Goal: Task Accomplishment & Management: Use online tool/utility

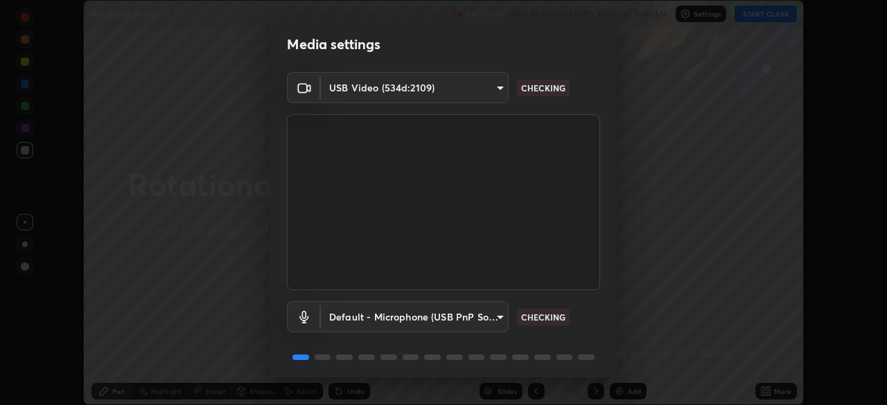
scroll to position [49, 0]
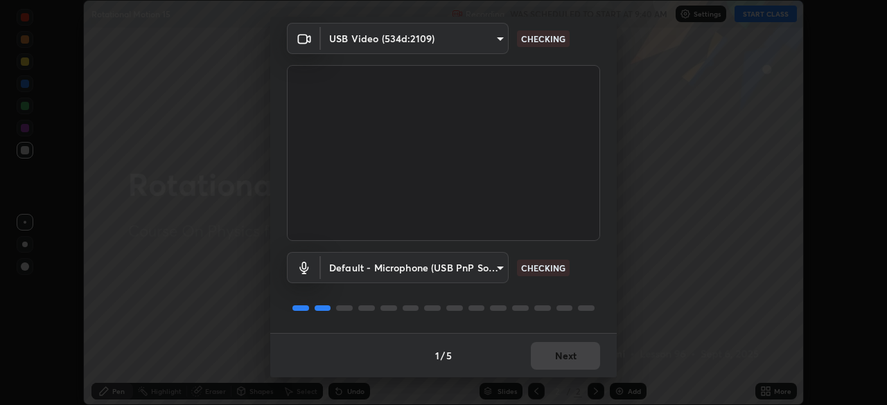
click at [536, 365] on div "1 / 5 Next" at bounding box center [443, 355] width 346 height 44
click at [542, 364] on div "1 / 5 Next" at bounding box center [443, 355] width 346 height 44
click at [542, 362] on div "1 / 5 Next" at bounding box center [443, 355] width 346 height 44
click at [546, 364] on div "1 / 5 Next" at bounding box center [443, 355] width 346 height 44
click at [546, 365] on div "1 / 5 Next" at bounding box center [443, 355] width 346 height 44
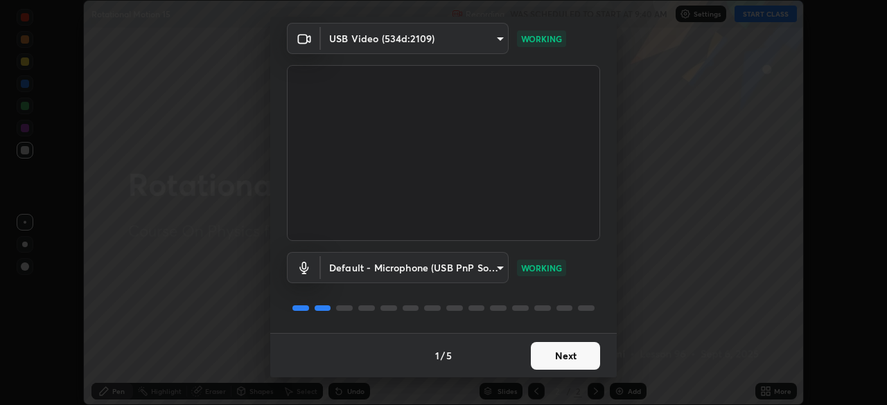
click at [549, 364] on button "Next" at bounding box center [565, 356] width 69 height 28
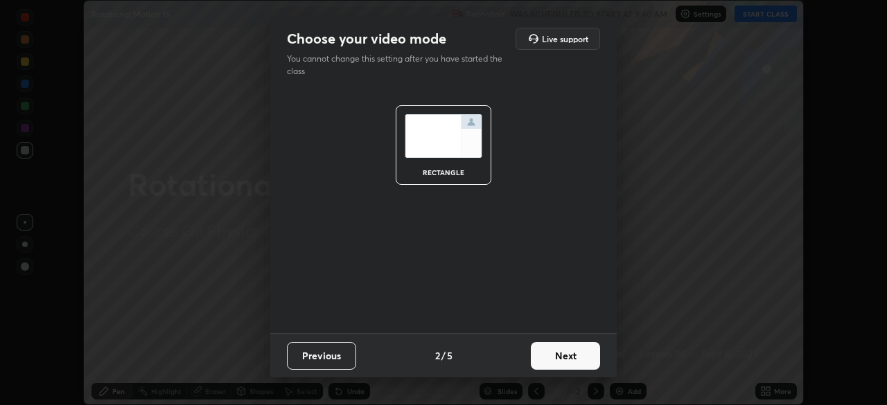
click at [550, 361] on button "Next" at bounding box center [565, 356] width 69 height 28
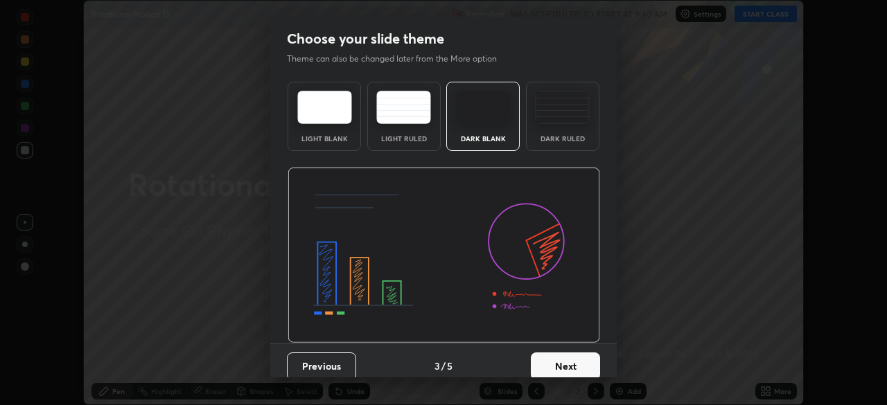
click at [551, 358] on button "Next" at bounding box center [565, 367] width 69 height 28
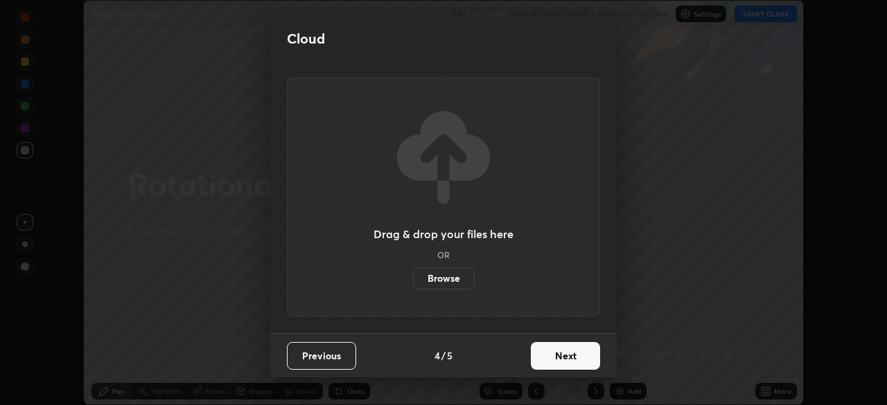
click at [430, 279] on label "Browse" at bounding box center [444, 278] width 62 height 22
click at [413, 279] on input "Browse" at bounding box center [413, 278] width 0 height 22
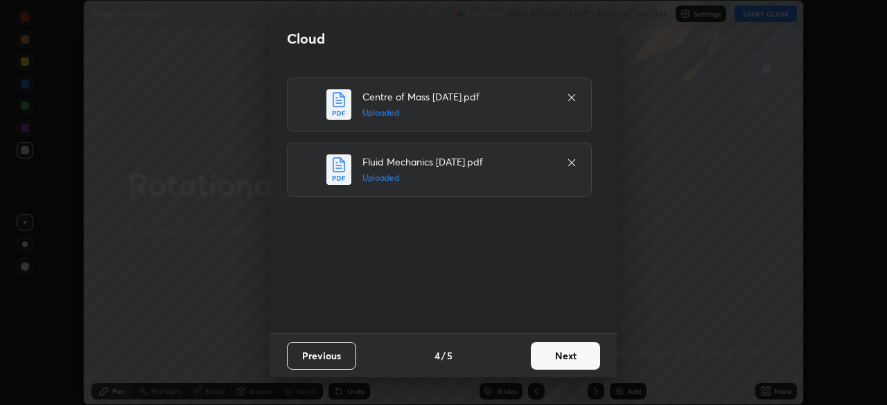
click at [555, 355] on button "Next" at bounding box center [565, 356] width 69 height 28
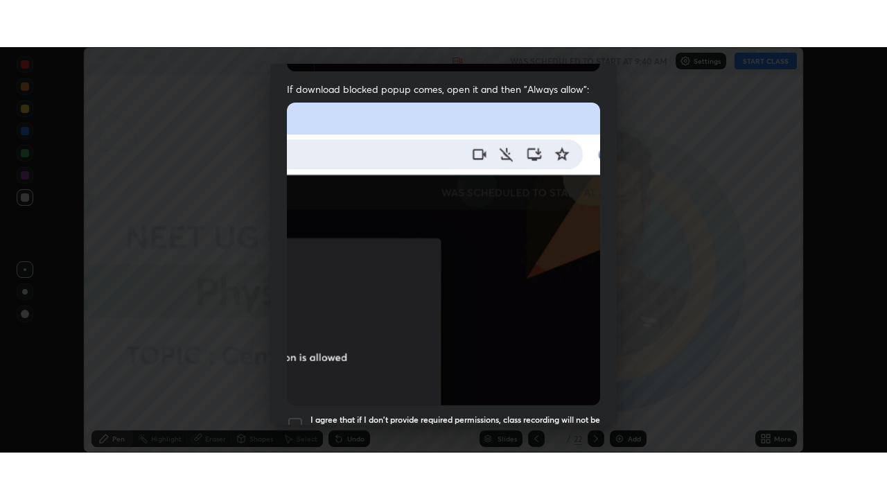
scroll to position [332, 0]
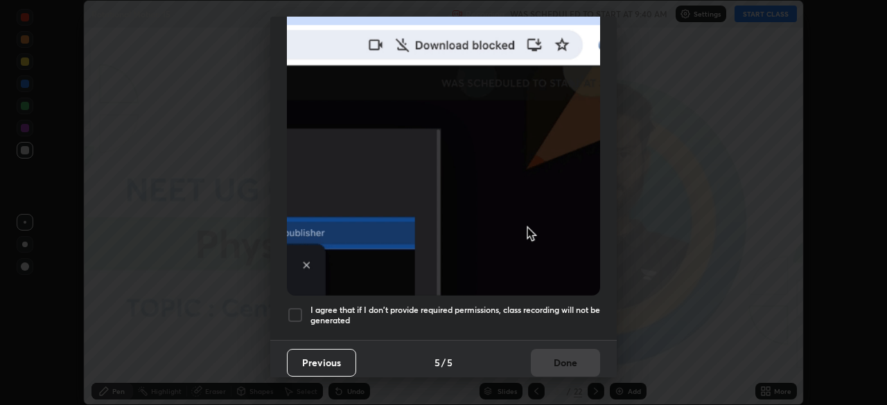
click at [297, 308] on div at bounding box center [295, 315] width 17 height 17
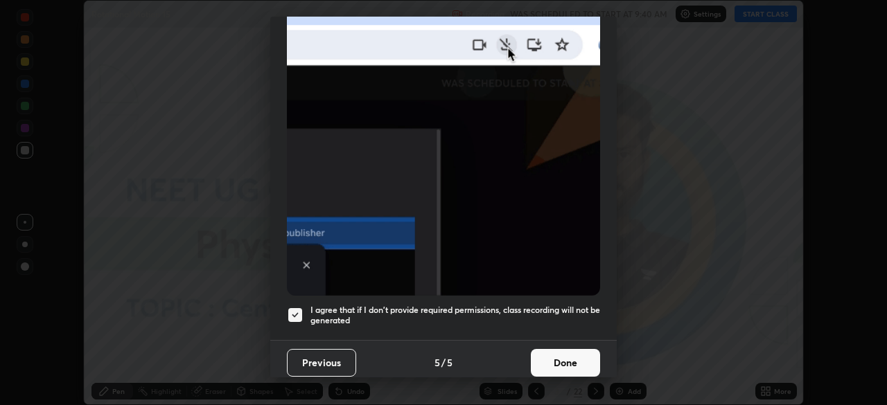
click at [555, 357] on button "Done" at bounding box center [565, 363] width 69 height 28
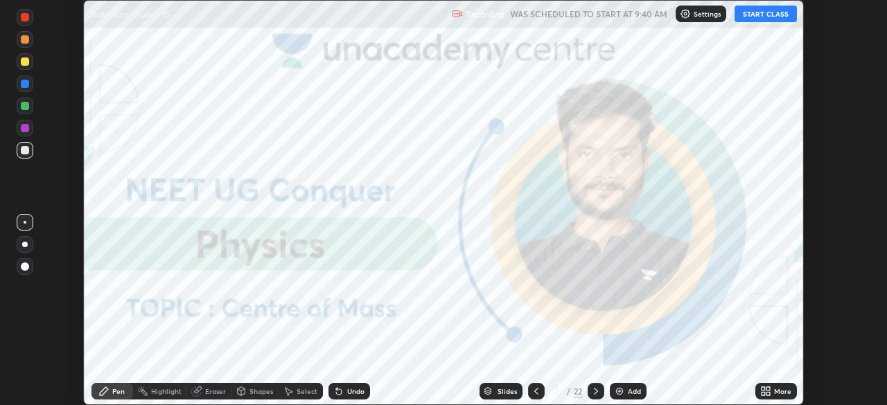
click at [763, 393] on icon at bounding box center [762, 393] width 3 height 3
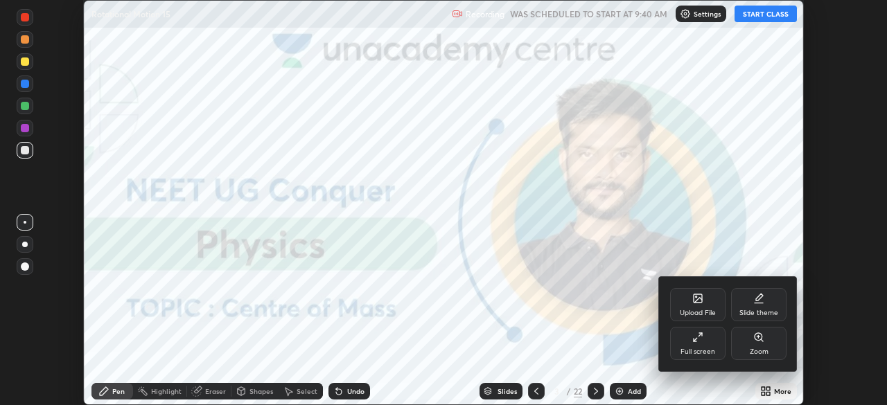
click at [692, 348] on div "Full screen" at bounding box center [697, 351] width 35 height 7
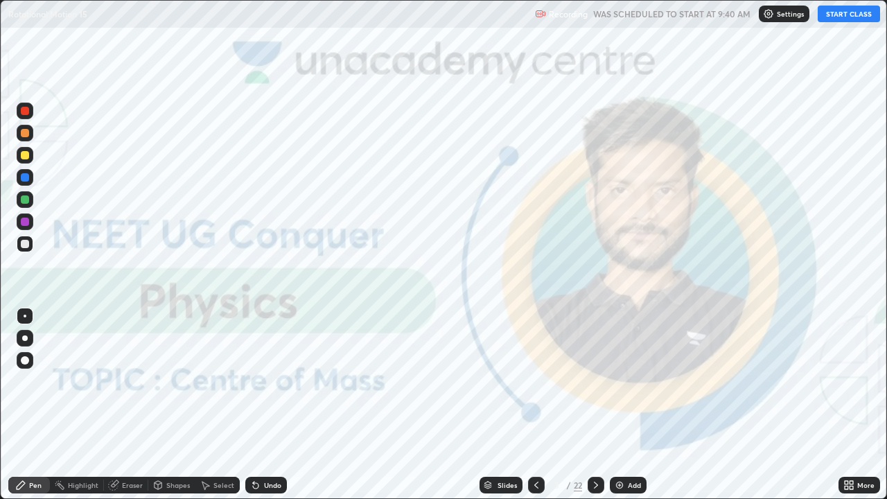
scroll to position [499, 887]
click at [848, 17] on button "START CLASS" at bounding box center [848, 14] width 62 height 17
click at [815, 405] on div "Slides 3 / 22 Add" at bounding box center [562, 485] width 551 height 28
click at [619, 405] on img at bounding box center [619, 484] width 11 height 11
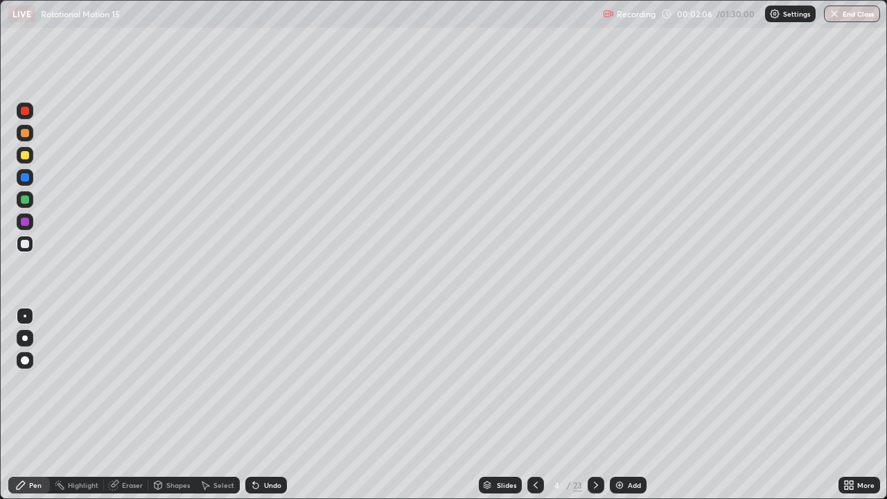
click at [620, 405] on img at bounding box center [619, 484] width 11 height 11
click at [25, 338] on div at bounding box center [25, 338] width 6 height 6
click at [28, 237] on div at bounding box center [25, 244] width 17 height 17
click at [23, 152] on div at bounding box center [25, 155] width 8 height 8
click at [499, 405] on div "Slides" at bounding box center [500, 485] width 43 height 17
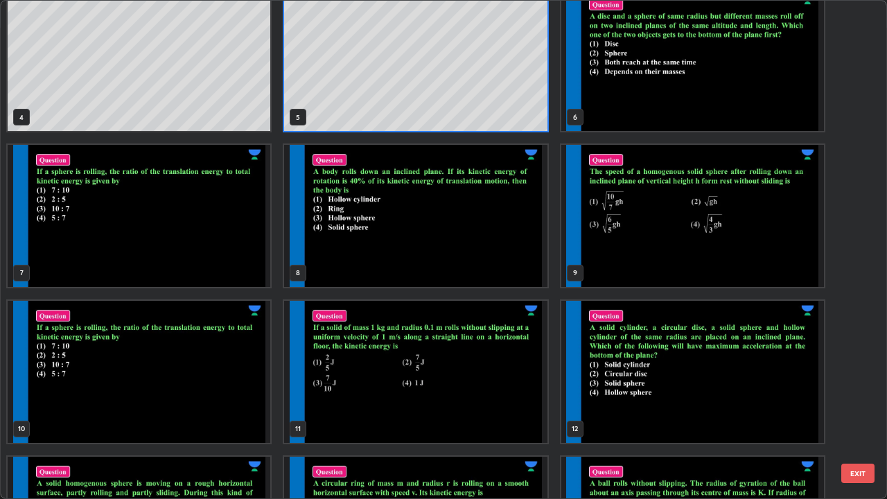
scroll to position [185, 0]
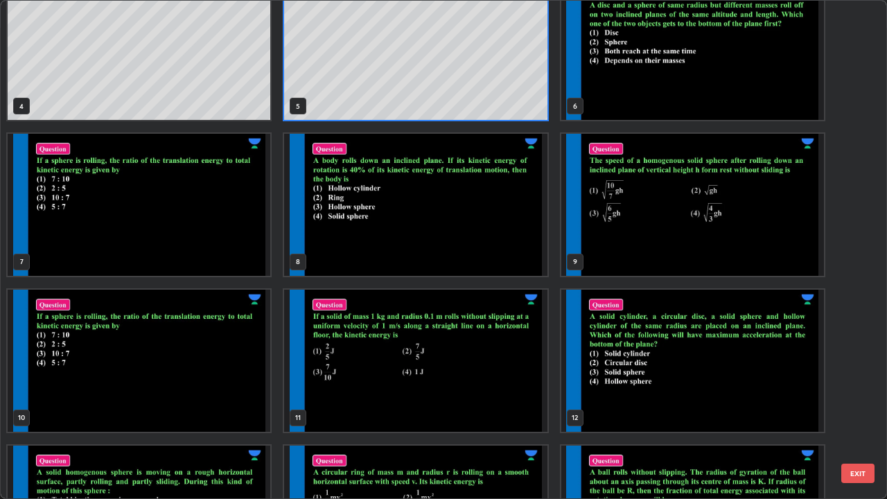
click at [165, 364] on img "grid" at bounding box center [139, 361] width 263 height 142
click at [170, 374] on img "grid" at bounding box center [139, 361] width 263 height 142
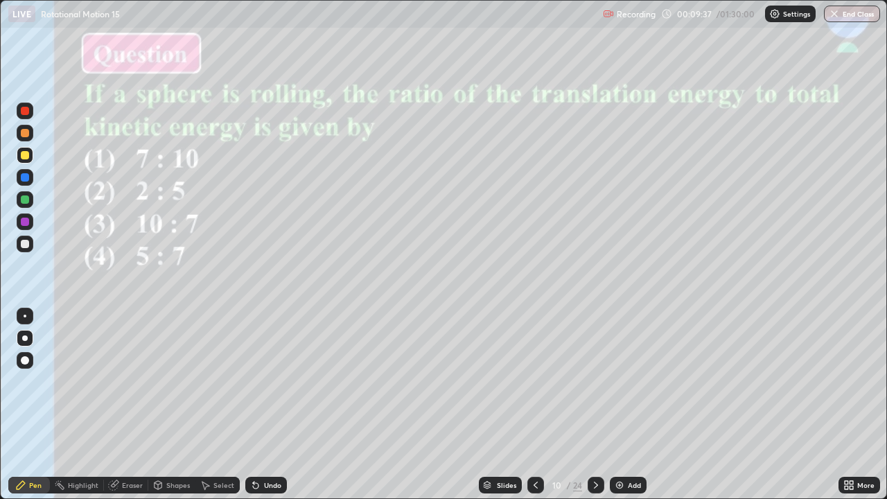
click at [123, 405] on div "Eraser" at bounding box center [132, 484] width 21 height 7
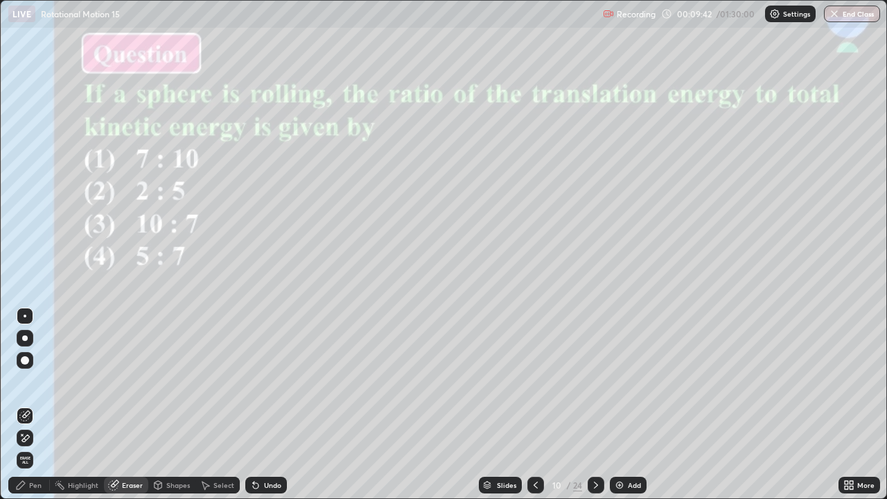
click at [34, 405] on div "Pen" at bounding box center [35, 484] width 12 height 7
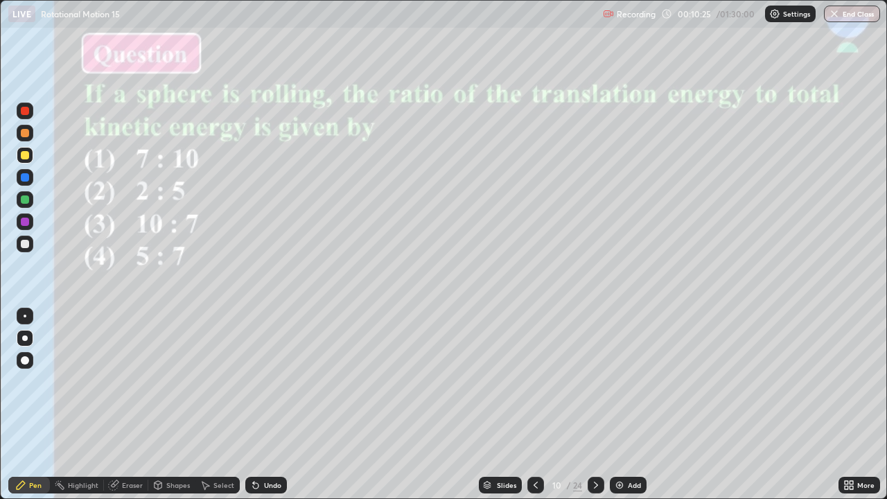
click at [132, 405] on div "Eraser" at bounding box center [132, 484] width 21 height 7
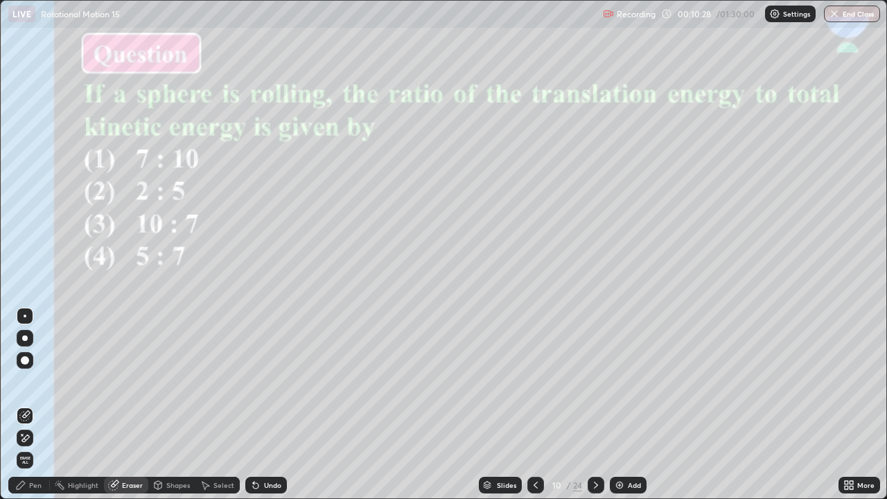
click at [42, 405] on div "Pen" at bounding box center [29, 485] width 42 height 17
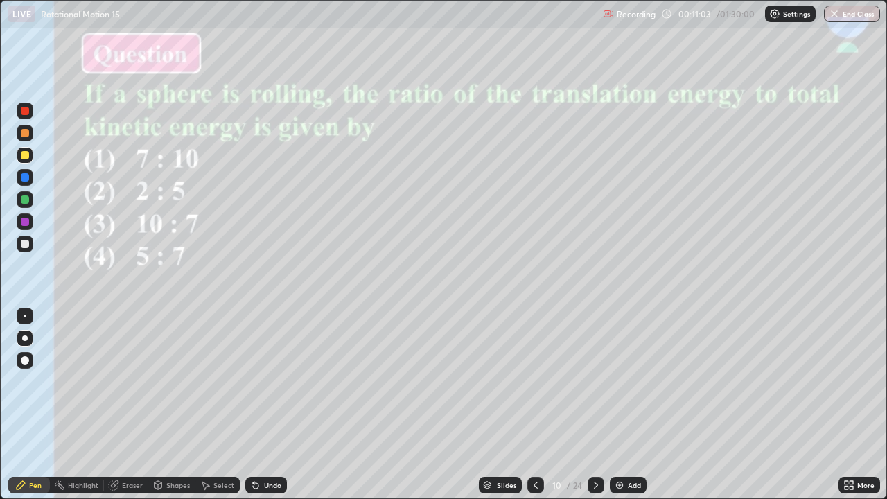
click at [21, 225] on div at bounding box center [25, 222] width 8 height 8
click at [497, 405] on div "Slides" at bounding box center [506, 484] width 19 height 7
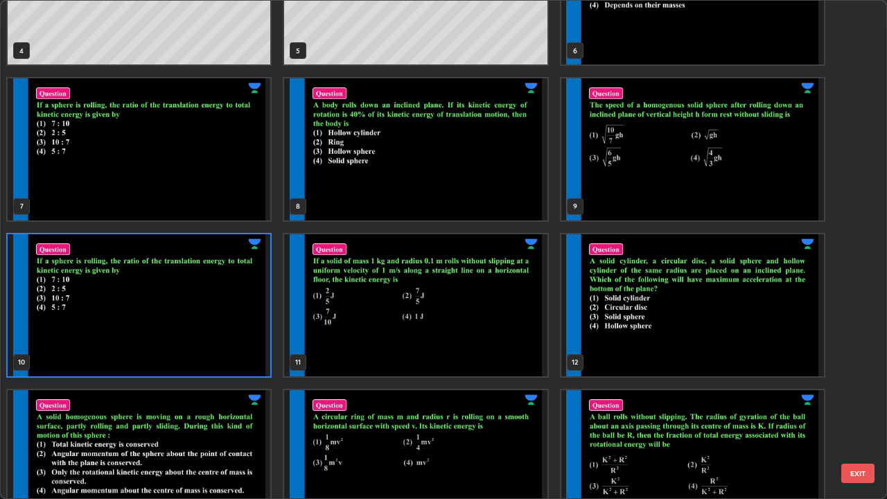
scroll to position [241, 0]
click at [497, 185] on img "grid" at bounding box center [415, 149] width 263 height 142
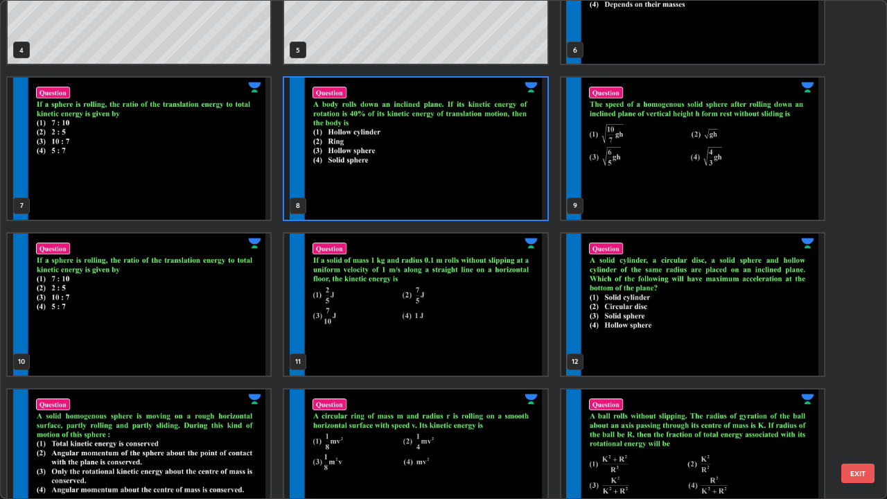
click at [497, 192] on img "grid" at bounding box center [415, 149] width 263 height 142
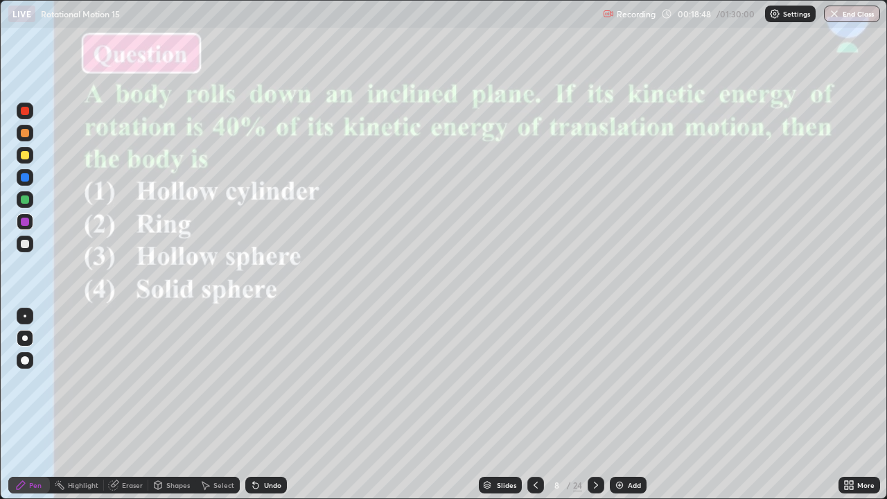
click at [499, 405] on div "Slides" at bounding box center [500, 485] width 43 height 17
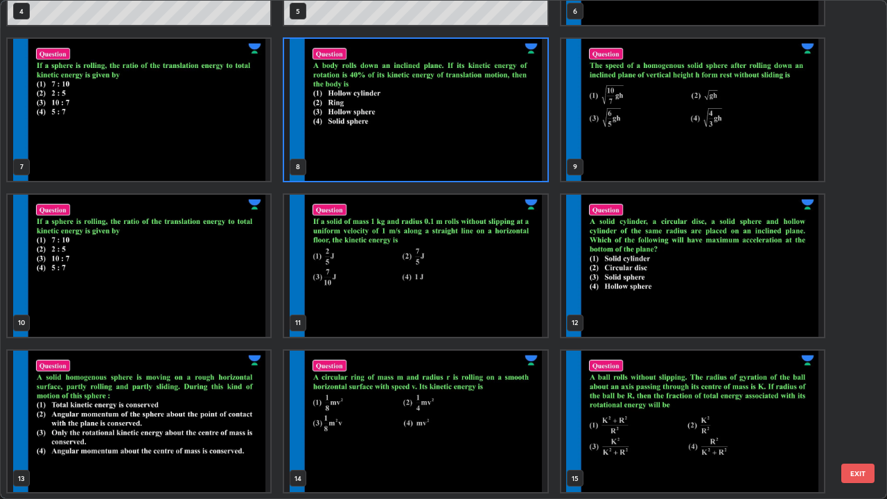
scroll to position [299, 0]
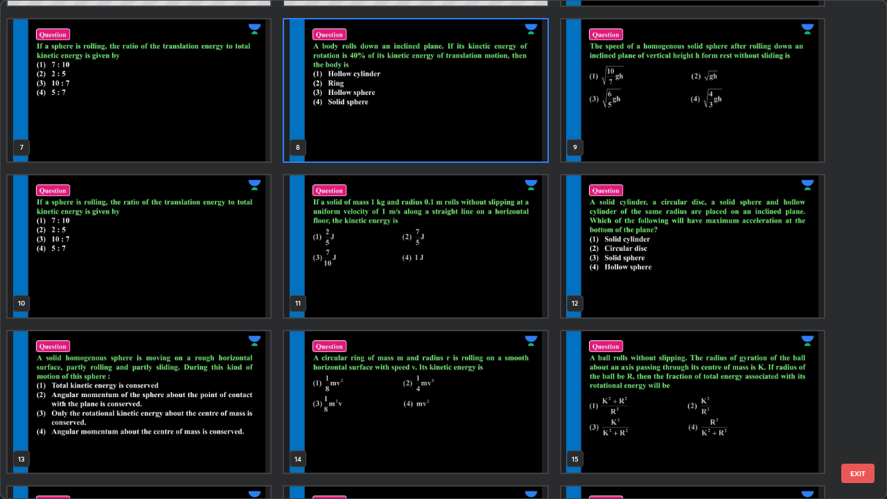
click at [510, 405] on img "grid" at bounding box center [415, 402] width 263 height 142
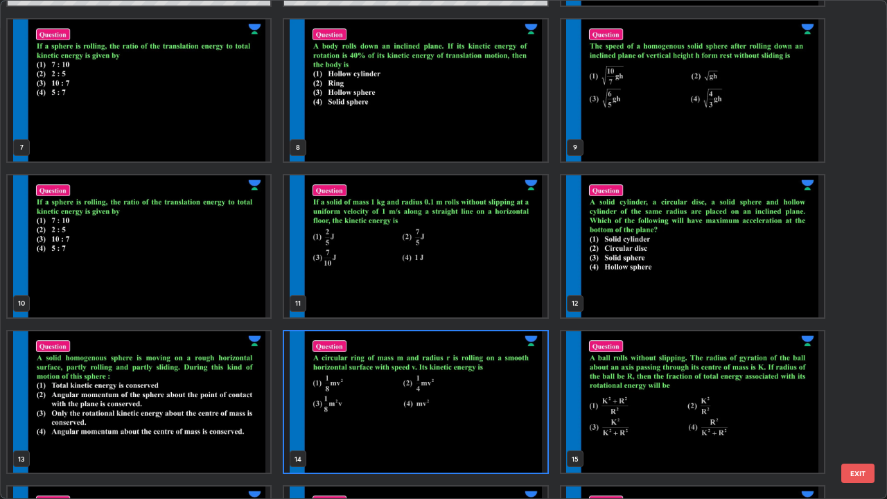
click at [512, 405] on img "grid" at bounding box center [415, 402] width 263 height 142
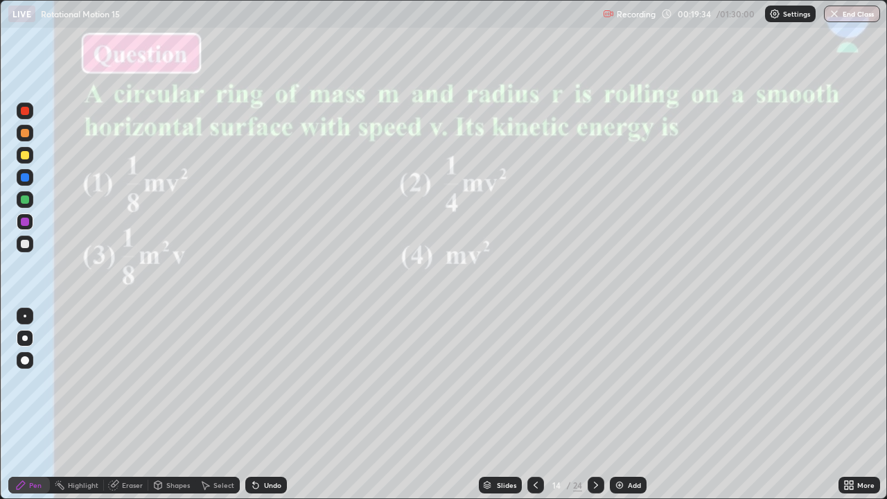
click at [123, 405] on div "Eraser" at bounding box center [132, 484] width 21 height 7
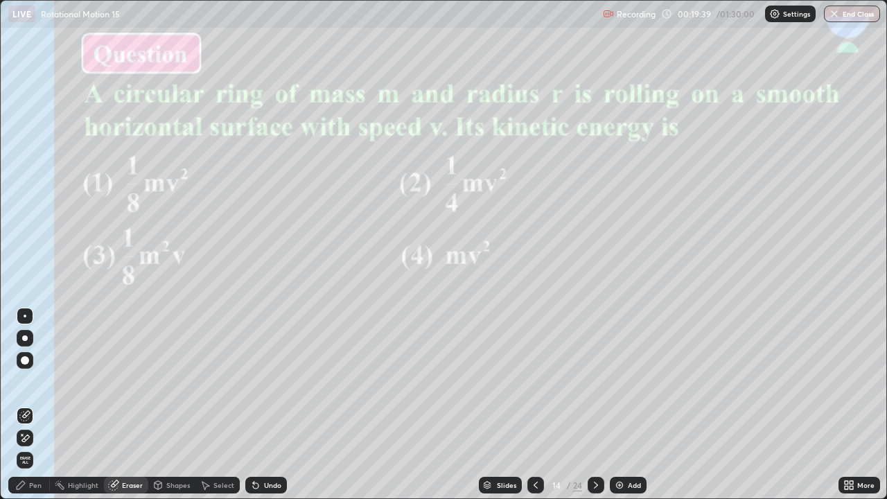
click at [35, 405] on div "Pen" at bounding box center [35, 484] width 12 height 7
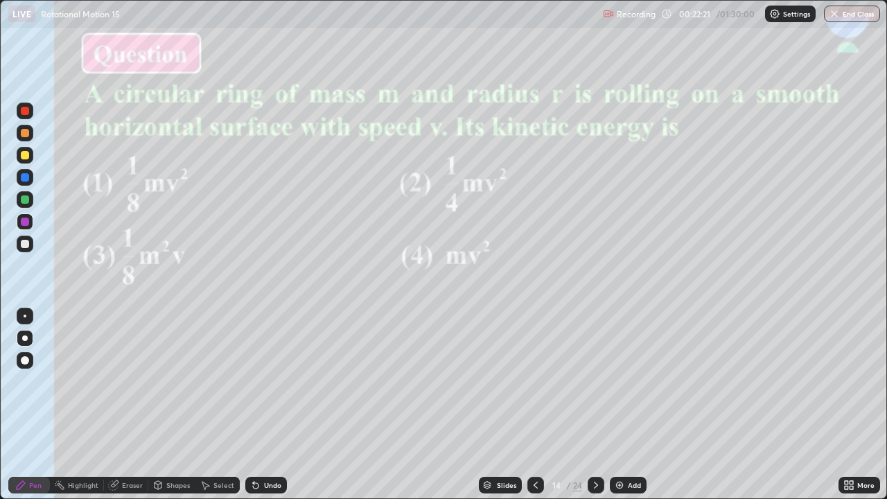
click at [497, 405] on div "Slides" at bounding box center [506, 484] width 19 height 7
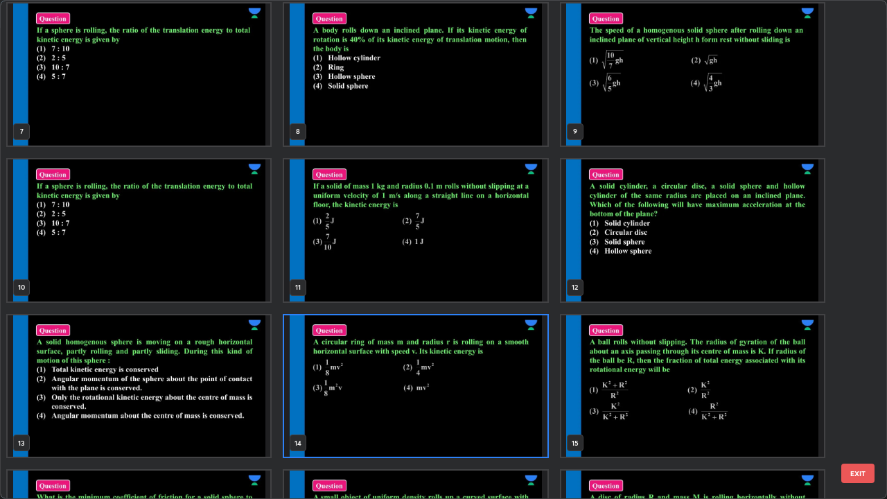
scroll to position [357, 0]
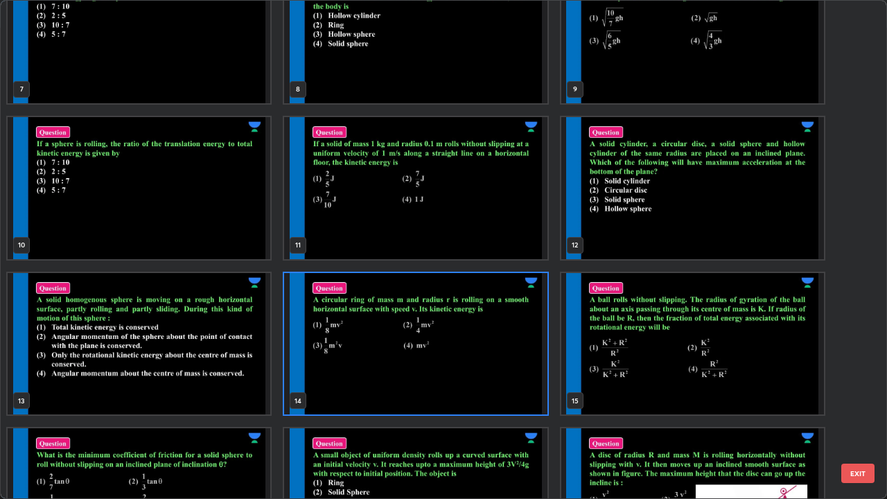
click at [677, 366] on img "grid" at bounding box center [692, 344] width 263 height 142
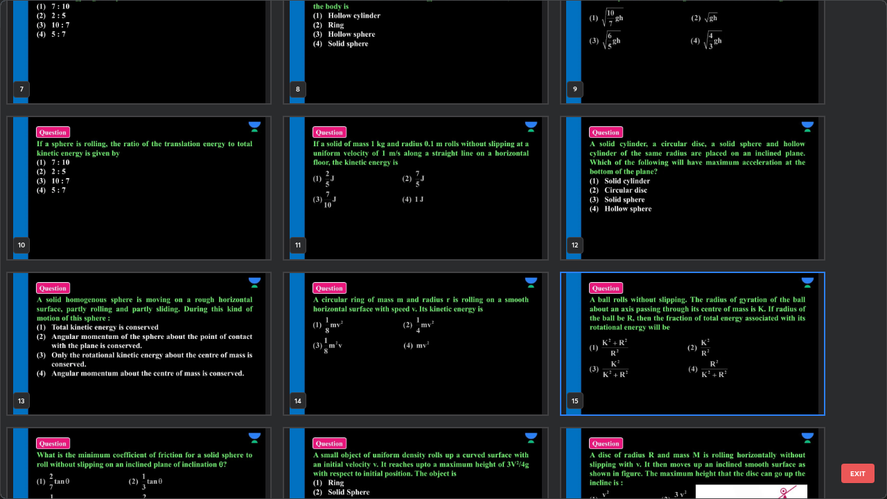
click at [681, 374] on img "grid" at bounding box center [692, 344] width 263 height 142
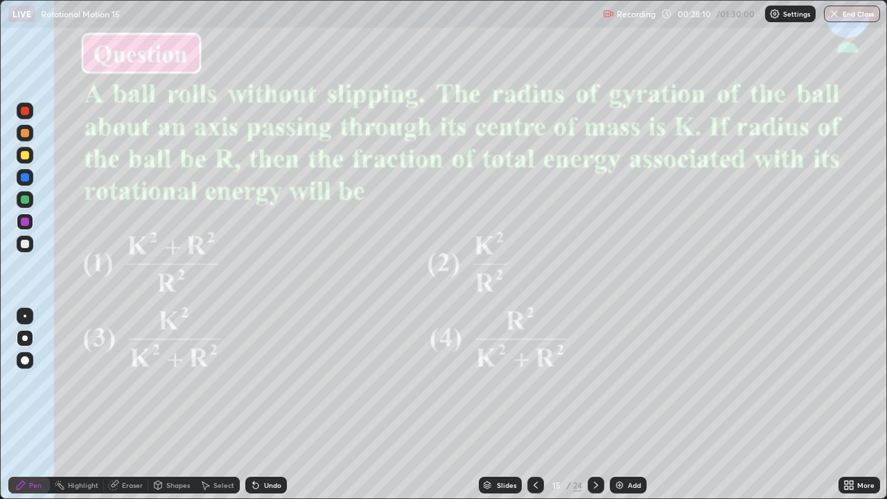
click at [500, 405] on div "Slides" at bounding box center [506, 484] width 19 height 7
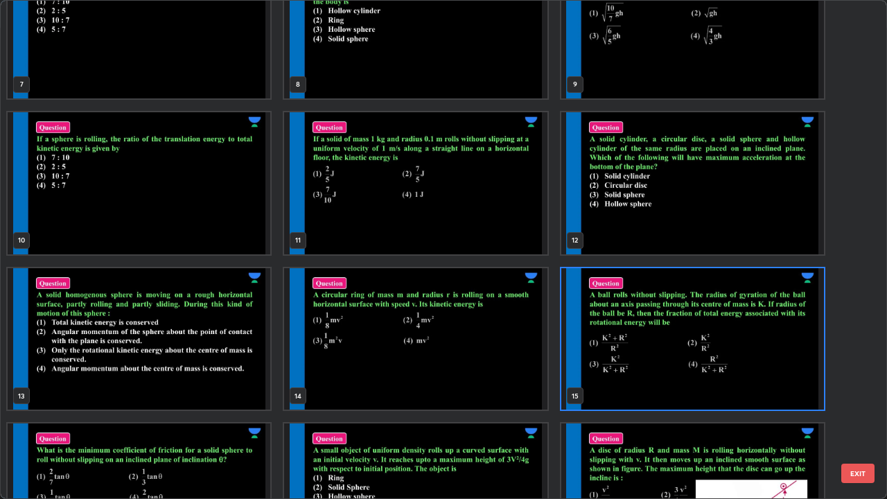
scroll to position [329, 0]
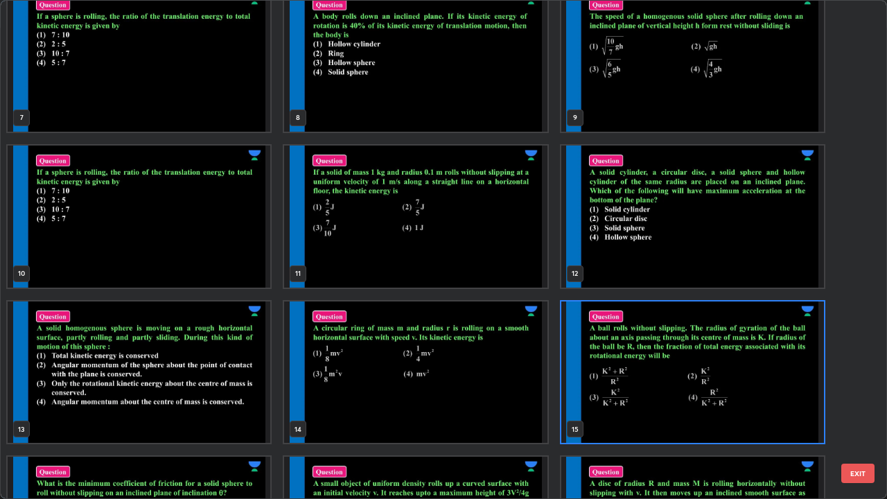
click at [482, 265] on img "grid" at bounding box center [415, 216] width 263 height 142
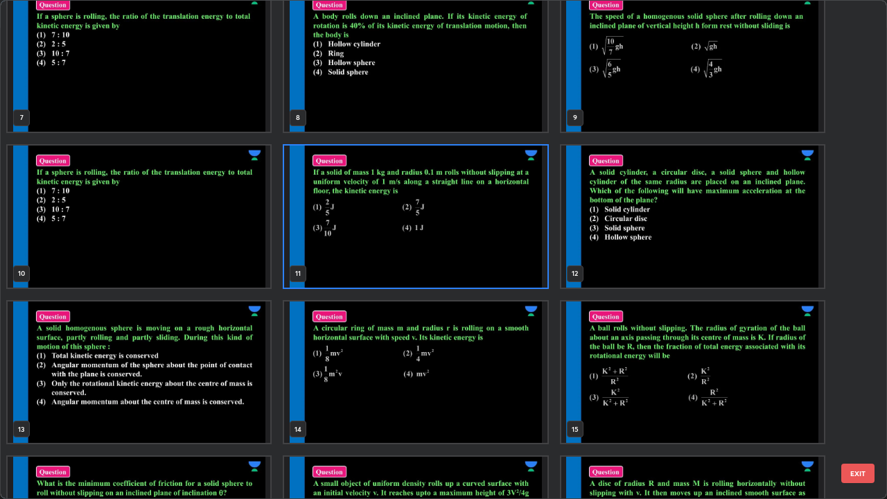
click at [477, 269] on img "grid" at bounding box center [415, 216] width 263 height 142
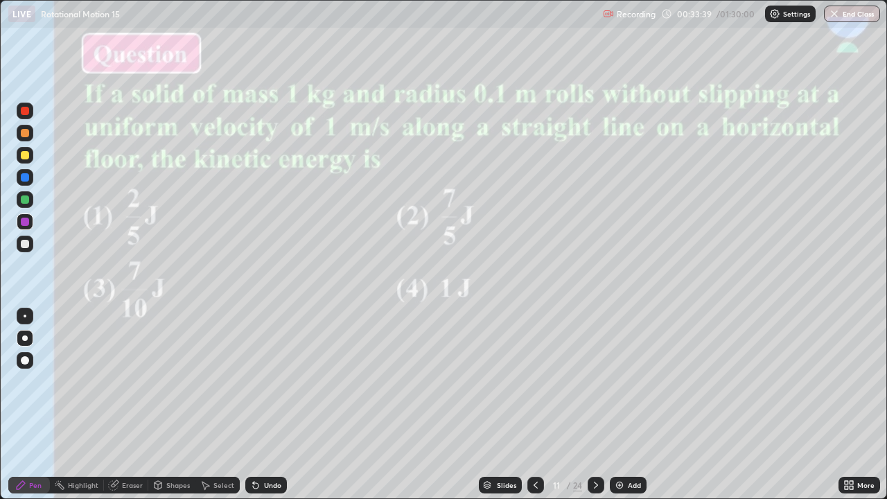
click at [495, 405] on div "Slides" at bounding box center [500, 485] width 43 height 17
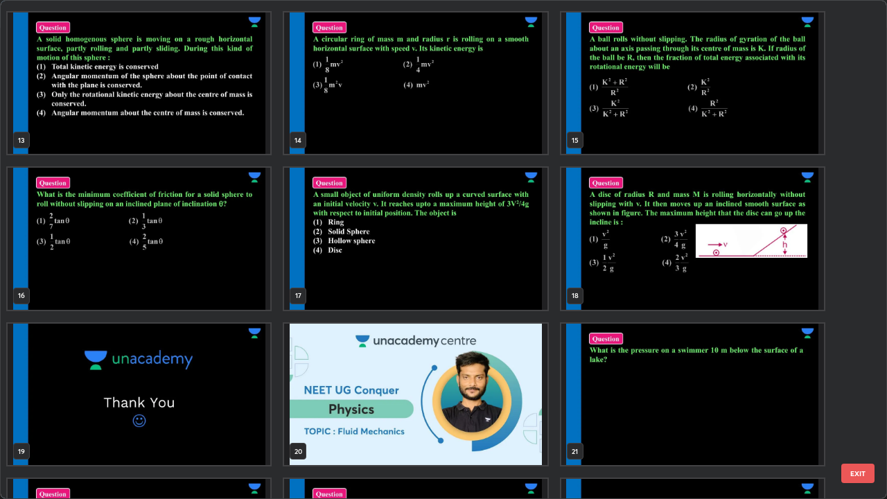
scroll to position [584, 0]
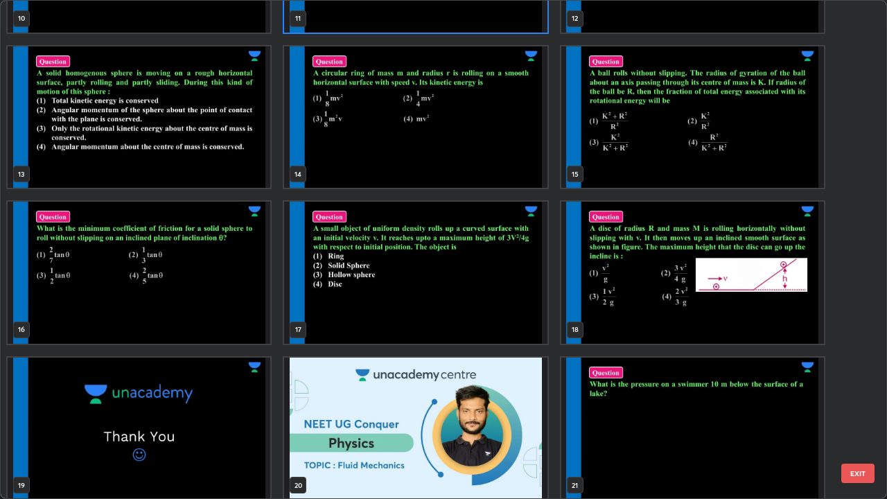
click at [729, 306] on img "grid" at bounding box center [692, 273] width 263 height 142
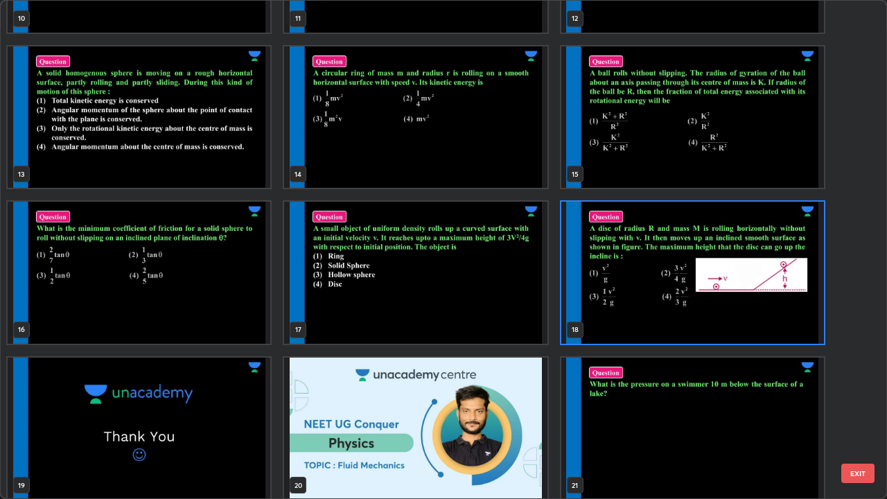
click at [683, 319] on img "grid" at bounding box center [692, 273] width 263 height 142
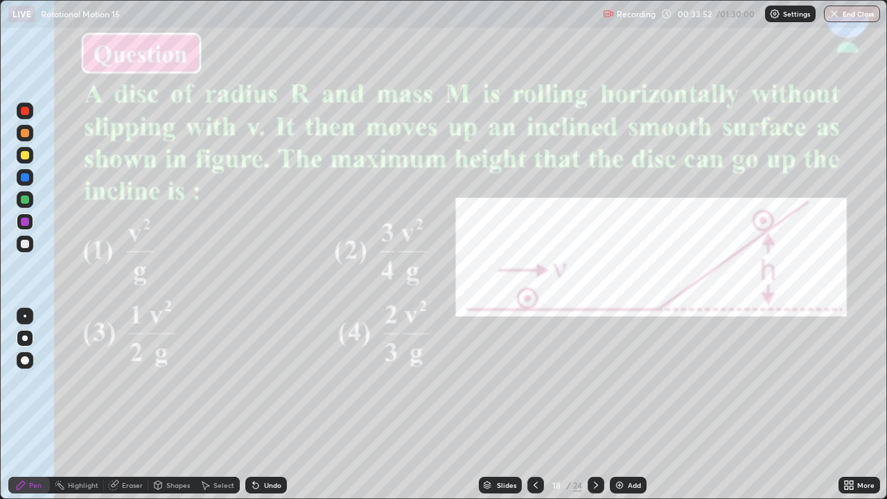
click at [689, 316] on img "grid" at bounding box center [692, 273] width 263 height 142
click at [534, 405] on icon at bounding box center [535, 484] width 11 height 11
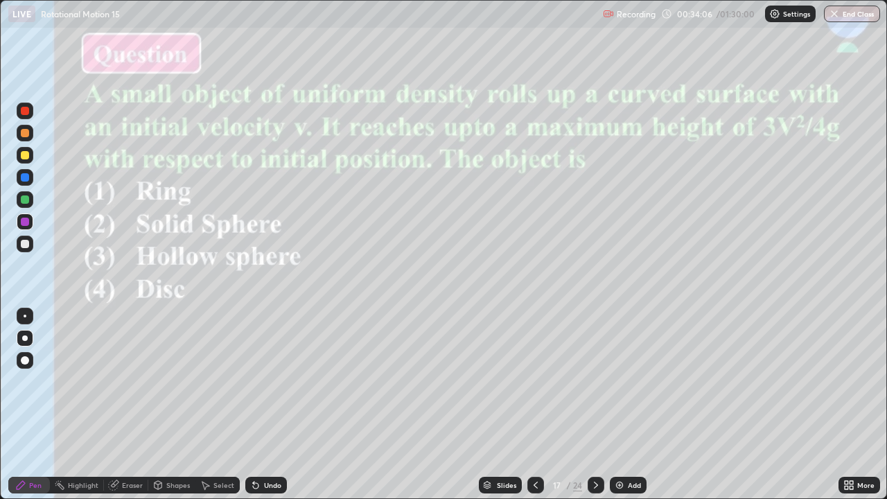
click at [594, 405] on icon at bounding box center [595, 484] width 11 height 11
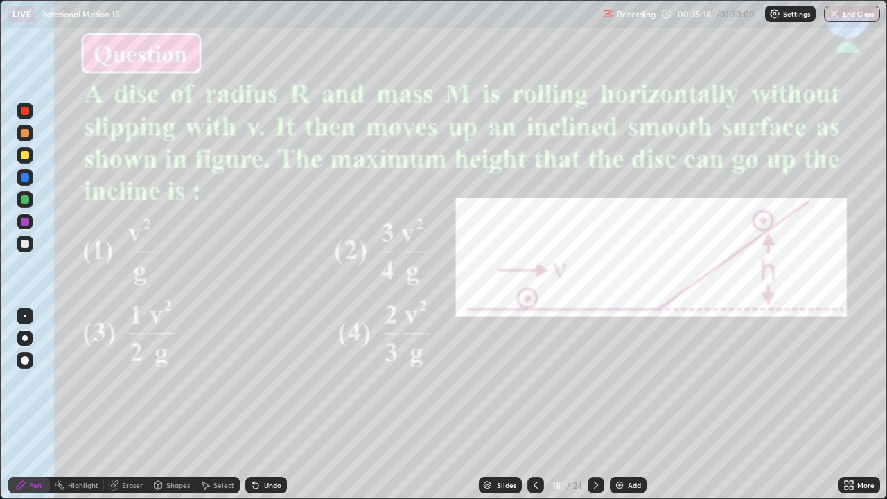
click at [22, 157] on div at bounding box center [25, 155] width 8 height 8
click at [132, 405] on div "Eraser" at bounding box center [132, 484] width 21 height 7
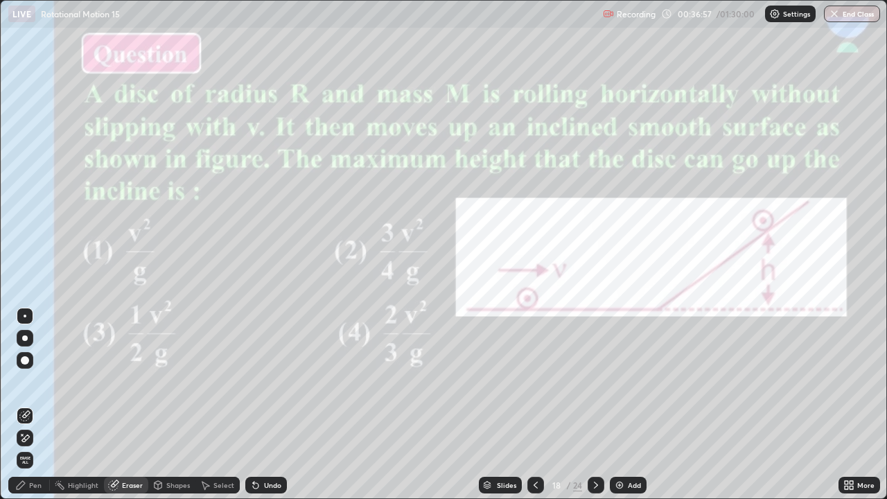
click at [35, 405] on div "Pen" at bounding box center [35, 484] width 12 height 7
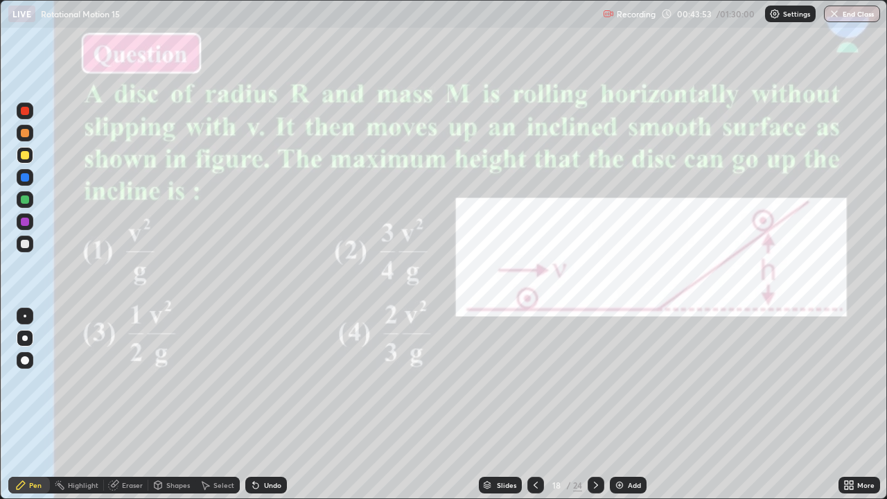
click at [499, 405] on div "Slides" at bounding box center [506, 484] width 19 height 7
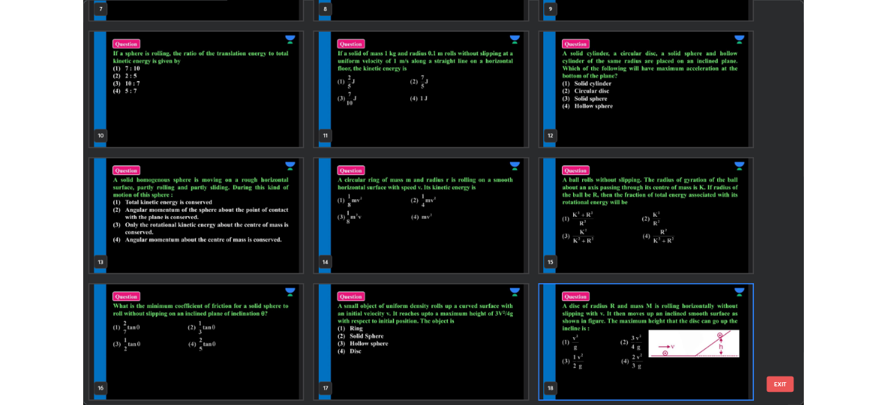
scroll to position [493, 878]
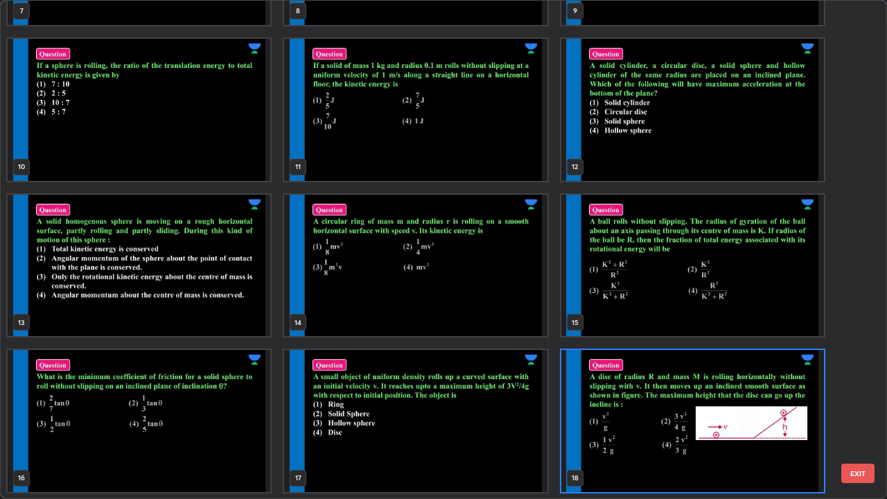
click at [505, 405] on img "grid" at bounding box center [415, 421] width 263 height 142
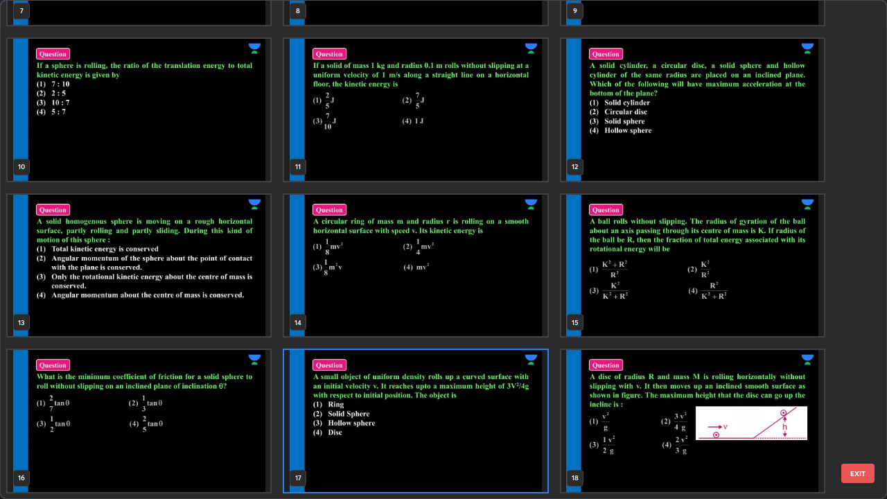
click at [508, 405] on img "grid" at bounding box center [415, 421] width 263 height 142
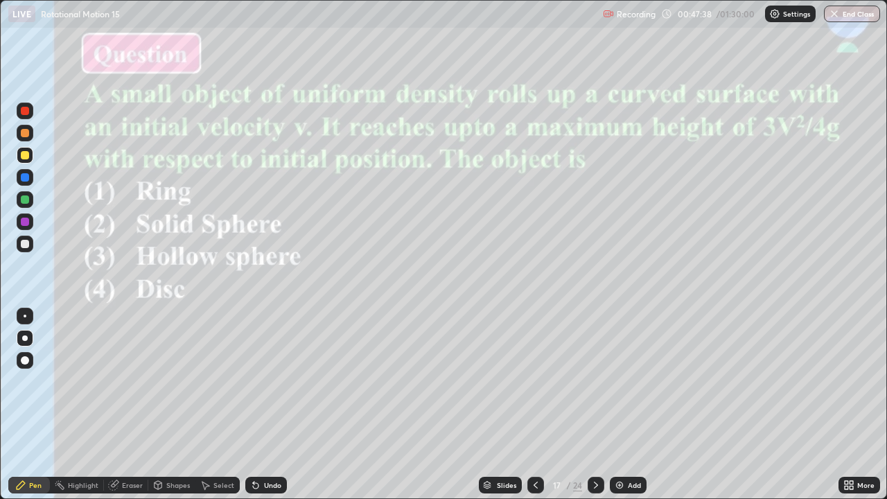
click at [25, 222] on div at bounding box center [25, 222] width 8 height 8
click at [130, 405] on div "Eraser" at bounding box center [126, 485] width 44 height 17
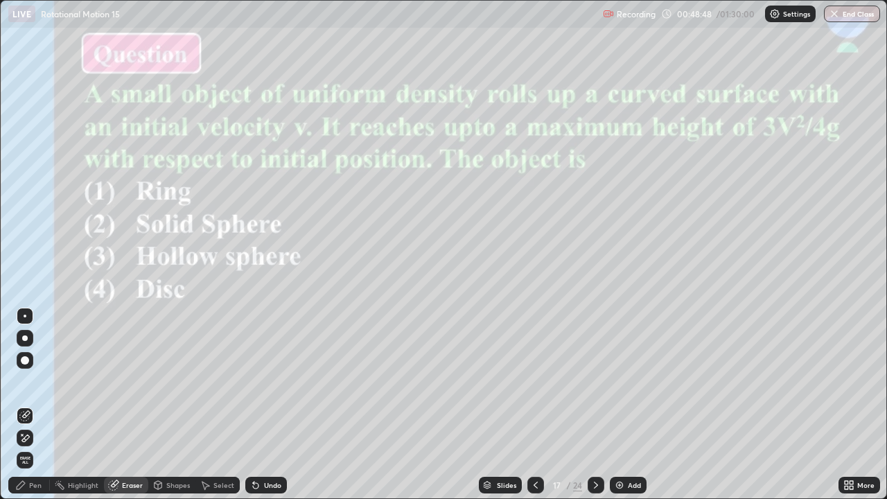
click at [30, 405] on div "Pen" at bounding box center [35, 484] width 12 height 7
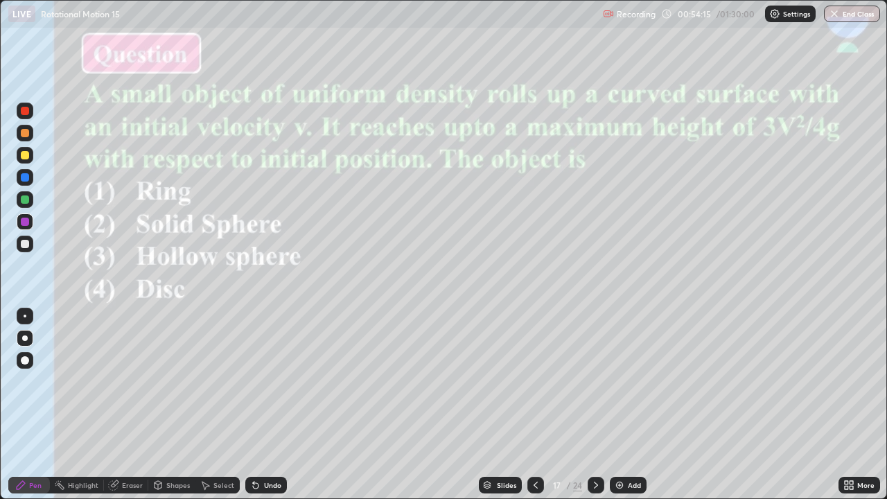
click at [27, 134] on div at bounding box center [25, 133] width 8 height 8
click at [619, 405] on img at bounding box center [619, 484] width 11 height 11
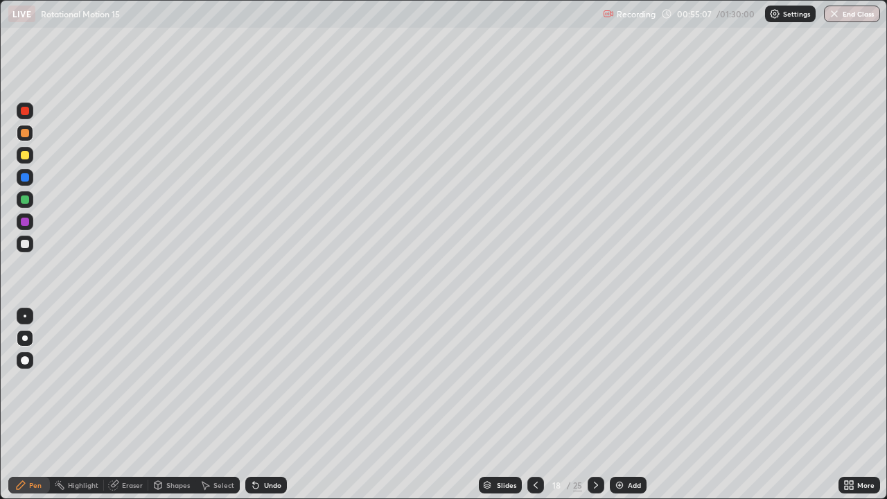
click at [24, 154] on div at bounding box center [25, 155] width 8 height 8
click at [24, 181] on div at bounding box center [25, 177] width 8 height 8
click at [28, 111] on div at bounding box center [25, 111] width 8 height 8
click at [23, 177] on div at bounding box center [25, 177] width 8 height 8
click at [26, 111] on div at bounding box center [25, 111] width 8 height 8
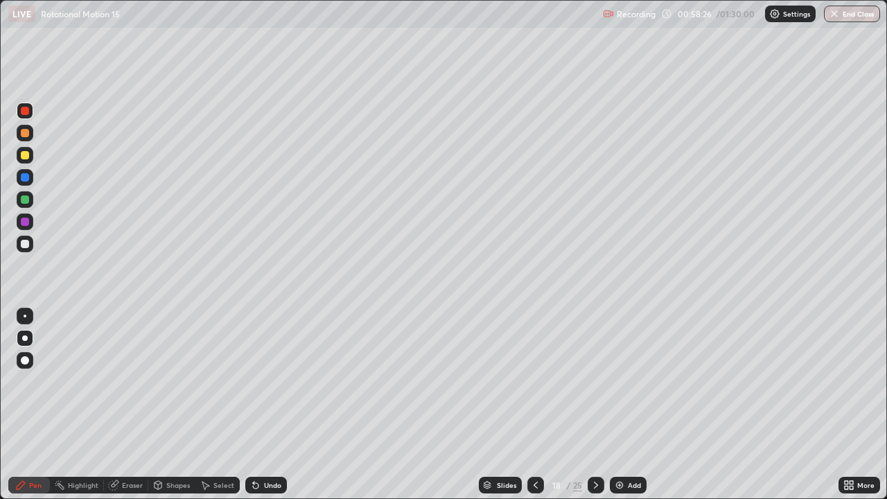
click at [130, 405] on div "Eraser" at bounding box center [132, 484] width 21 height 7
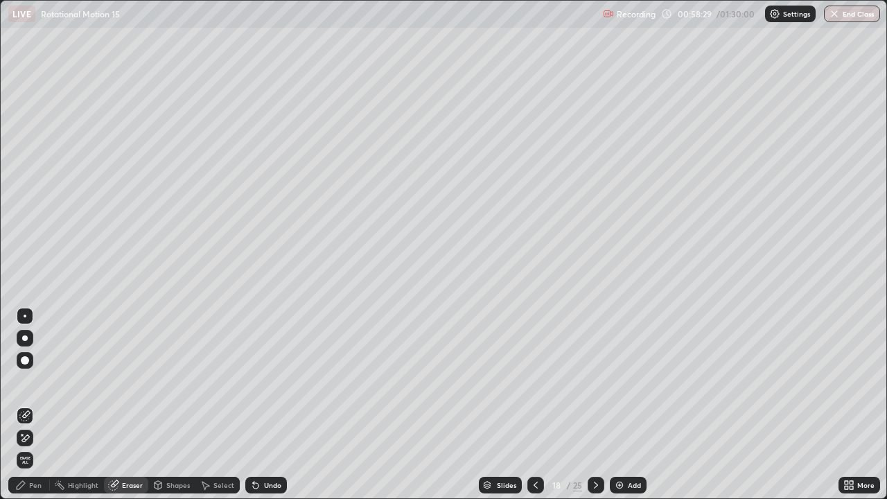
click at [34, 405] on div "Pen" at bounding box center [29, 485] width 42 height 17
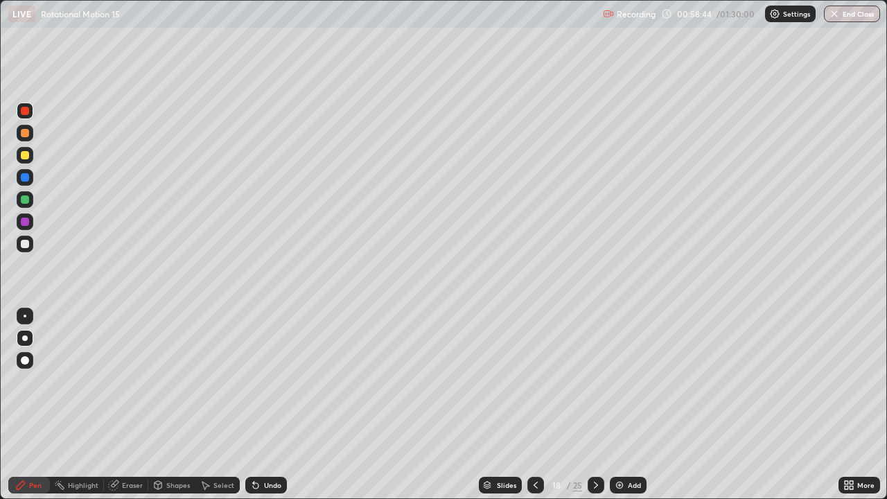
click at [24, 220] on div at bounding box center [25, 222] width 8 height 8
click at [24, 156] on div at bounding box center [25, 155] width 8 height 8
click at [24, 134] on div at bounding box center [25, 133] width 8 height 8
click at [616, 405] on img at bounding box center [619, 484] width 11 height 11
click at [24, 220] on div at bounding box center [25, 222] width 8 height 8
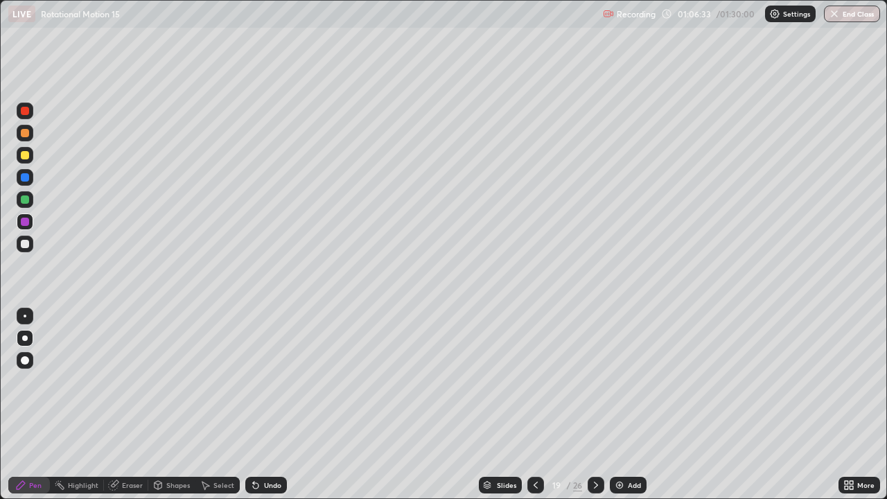
click at [27, 197] on div at bounding box center [25, 199] width 8 height 8
click at [23, 157] on div at bounding box center [25, 155] width 8 height 8
click at [23, 177] on div at bounding box center [25, 177] width 8 height 8
click at [24, 133] on div at bounding box center [25, 133] width 8 height 8
click at [619, 405] on img at bounding box center [619, 484] width 11 height 11
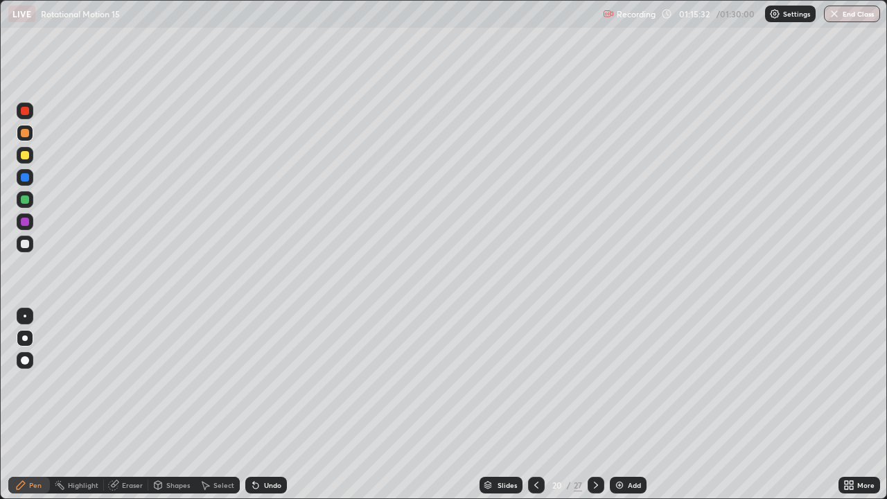
click at [22, 175] on div at bounding box center [25, 177] width 8 height 8
click at [25, 241] on div at bounding box center [25, 244] width 8 height 8
click at [24, 110] on div at bounding box center [25, 111] width 8 height 8
click at [26, 175] on div at bounding box center [25, 177] width 8 height 8
click at [24, 135] on div at bounding box center [25, 133] width 8 height 8
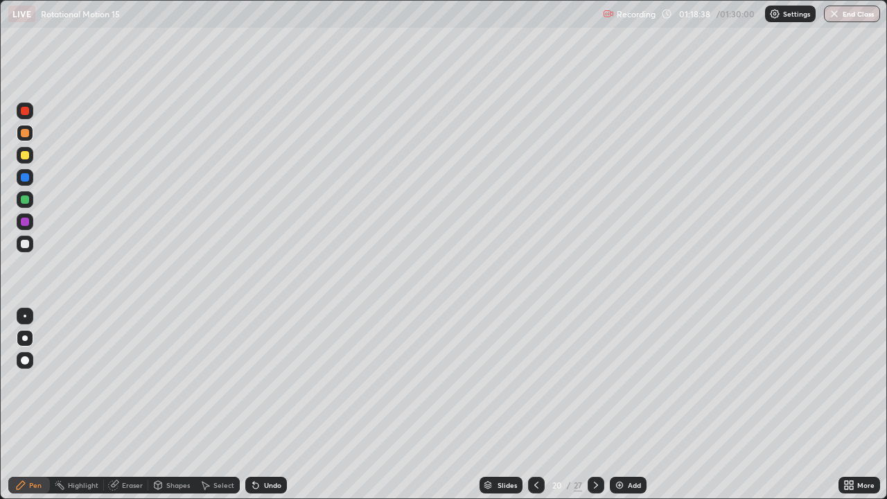
click at [128, 405] on div "Eraser" at bounding box center [132, 484] width 21 height 7
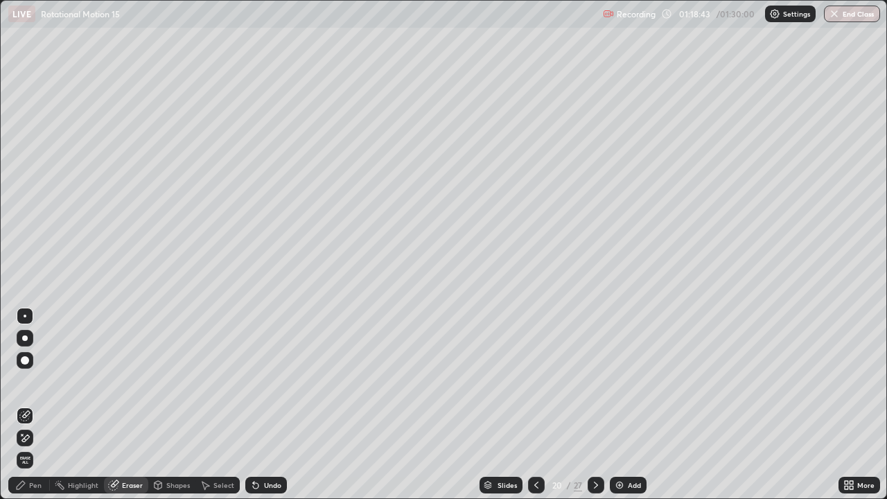
click at [29, 405] on div "Pen" at bounding box center [35, 484] width 12 height 7
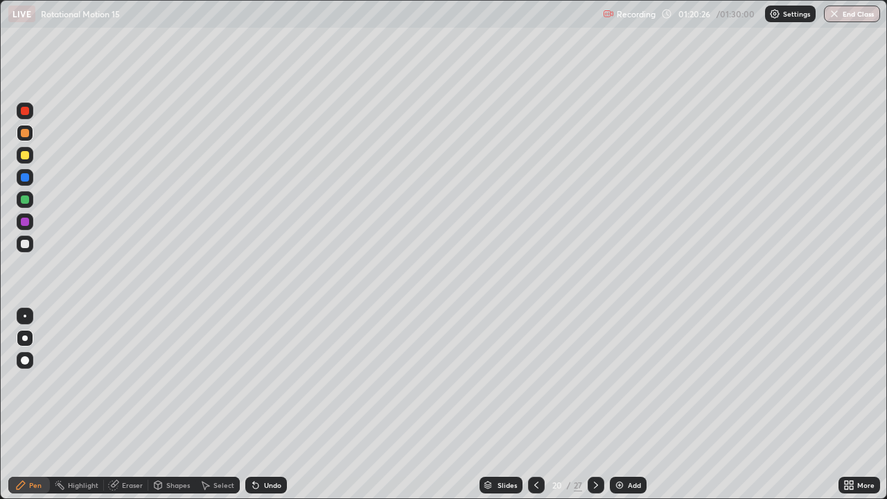
click at [22, 245] on div at bounding box center [25, 244] width 8 height 8
click at [24, 197] on div at bounding box center [25, 199] width 8 height 8
click at [28, 177] on div at bounding box center [25, 177] width 8 height 8
click at [20, 154] on div at bounding box center [25, 155] width 17 height 17
click at [860, 15] on button "End Class" at bounding box center [852, 14] width 55 height 17
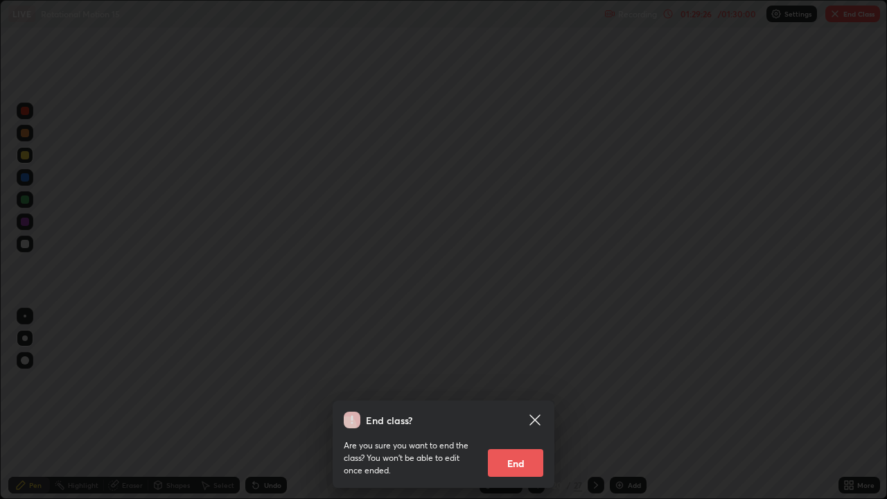
click at [515, 405] on button "End" at bounding box center [515, 463] width 55 height 28
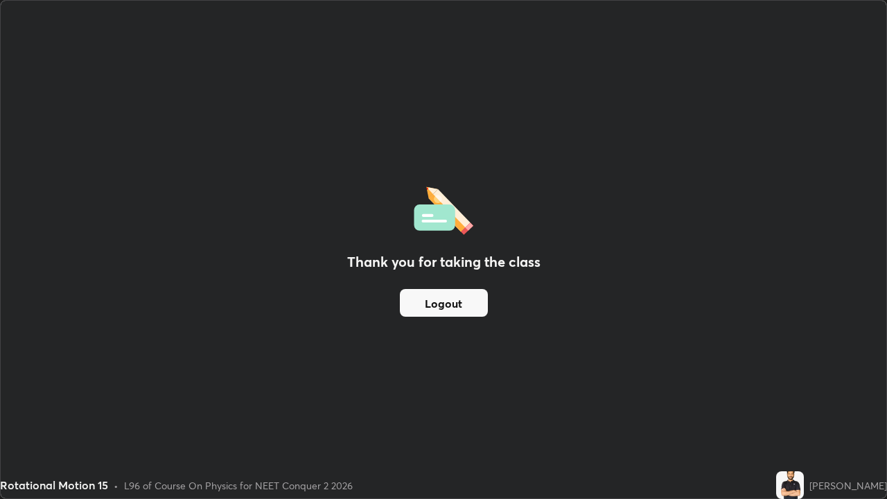
click at [626, 357] on div "Thank you for taking the class Logout" at bounding box center [443, 249] width 885 height 497
click at [457, 308] on button "Logout" at bounding box center [444, 303] width 88 height 28
click at [456, 312] on button "Logout" at bounding box center [444, 303] width 88 height 28
click at [447, 307] on button "Logout" at bounding box center [444, 303] width 88 height 28
click at [441, 308] on button "Logout" at bounding box center [444, 303] width 88 height 28
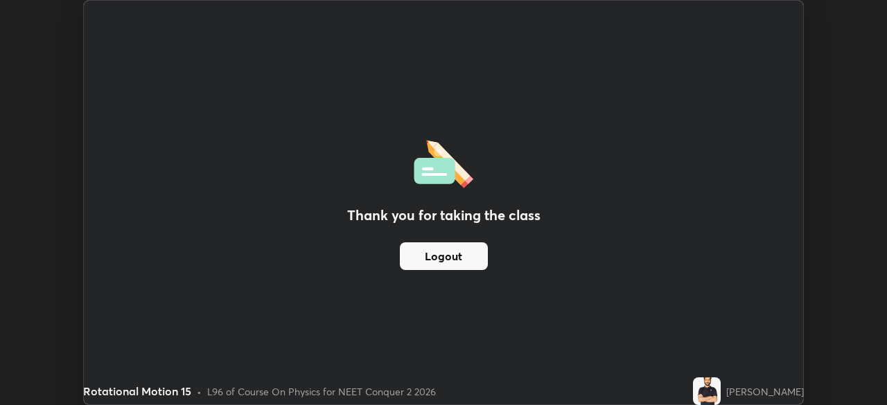
scroll to position [68872, 68391]
